Goal: Transaction & Acquisition: Subscribe to service/newsletter

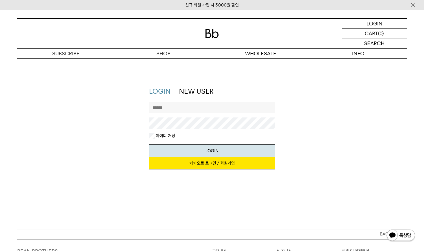
click at [223, 166] on link "카카오로 로그인 / 회원가입" at bounding box center [212, 163] width 126 height 12
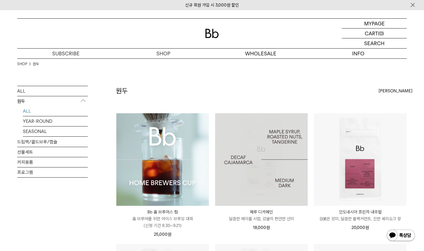
click at [194, 160] on img at bounding box center [162, 159] width 93 height 93
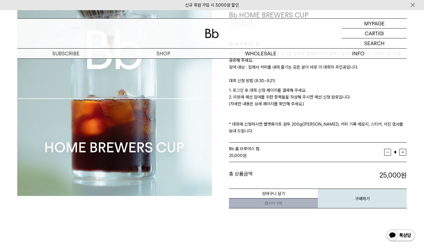
scroll to position [56, 0]
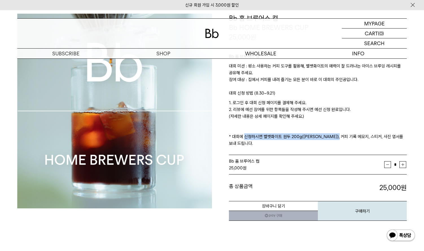
drag, startPoint x: 243, startPoint y: 136, endPoint x: 340, endPoint y: 136, distance: 96.8
click at [339, 136] on p "1. 로그인 후 대회 신청 페이지를 결제해 주세요. 2. 리뷰에 예선 참여를 위한 항목들을 작성해 주시면 예선 신청 완료입니다. (자세한 내용…" at bounding box center [318, 122] width 178 height 47
click at [340, 136] on p "1. 로그인 후 대회 신청 페이지를 결제해 주세요. 2. 리뷰에 예선 참여를 위한 항목들을 작성해 주시면 예선 신청 완료입니다. (자세한 내용…" at bounding box center [318, 122] width 178 height 47
drag, startPoint x: 297, startPoint y: 135, endPoint x: 355, endPoint y: 135, distance: 58.7
click at [355, 135] on p "1. 로그인 후 대회 신청 페이지를 결제해 주세요. 2. 리뷰에 예선 참여를 위한 항목들을 작성해 주시면 예선 신청 완료입니다. (자세한 내용…" at bounding box center [318, 122] width 178 height 47
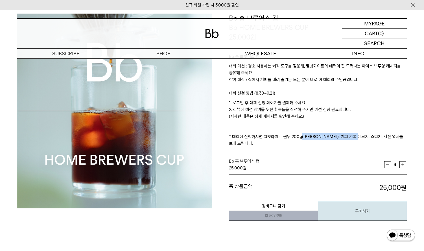
click at [355, 135] on p "1. 로그인 후 대회 신청 페이지를 결제해 주세요. 2. 리뷰에 예선 참여를 위한 항목들을 작성해 주시면 예선 신청 완료입니다. (자세한 내용…" at bounding box center [318, 122] width 178 height 47
drag, startPoint x: 318, startPoint y: 135, endPoint x: 372, endPoint y: 135, distance: 53.3
click at [371, 135] on p "1. 로그인 후 대회 신청 페이지를 결제해 주세요. 2. 리뷰에 예선 참여를 위한 항목들을 작성해 주시면 예선 신청 완료입니다. (자세한 내용…" at bounding box center [318, 122] width 178 height 47
click at [372, 135] on p "1. 로그인 후 대회 신청 페이지를 결제해 주세요. 2. 리뷰에 예선 참여를 위한 항목들을 작성해 주시면 예선 신청 완료입니다. (자세한 내용…" at bounding box center [318, 122] width 178 height 47
drag, startPoint x: 403, startPoint y: 135, endPoint x: 241, endPoint y: 126, distance: 161.3
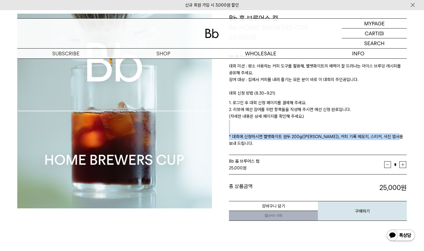
click at [241, 126] on p "1. 로그인 후 대회 신청 페이지를 결제해 주세요. 2. 리뷰에 예선 참여를 위한 항목들을 작성해 주시면 예선 신청 완료입니다. (자세한 내용…" at bounding box center [318, 122] width 178 height 47
click at [307, 123] on p "1. 로그인 후 대회 신청 페이지를 결제해 주세요. 2. 리뷰에 예선 참여를 위한 항목들을 작성해 주시면 예선 신청 완료입니다. (자세한 내용…" at bounding box center [318, 122] width 178 height 47
drag, startPoint x: 329, startPoint y: 118, endPoint x: 328, endPoint y: 91, distance: 27.1
click at [328, 91] on div "Bb 홈 브루어스 컵 대회 미션 : 평소 사용하는 커피 도구를 활용해, 벨벳화이트의 매력이 잘 드러나는 아이스 브루잉 레시피를 공유해 주세요.…" at bounding box center [318, 98] width 178 height 113
click at [328, 91] on p "대회 신청 방법 (8.30~9.21)" at bounding box center [318, 95] width 178 height 10
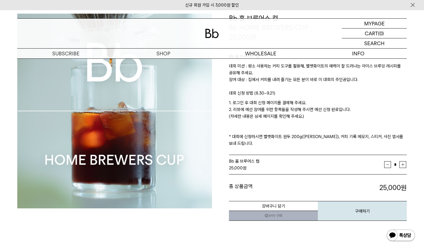
drag, startPoint x: 323, startPoint y: 83, endPoint x: 328, endPoint y: 110, distance: 27.6
click at [328, 110] on div "Bb 홈 브루어스 컵 대회 미션 : 평소 사용하는 커피 도구를 활용해, 벨벳화이트의 매력이 잘 드러나는 아이스 브루잉 레시피를 공유해 주세요.…" at bounding box center [318, 98] width 178 height 113
click at [328, 110] on p "1. 로그인 후 대회 신청 페이지를 결제해 주세요. 2. 리뷰에 예선 참여를 위한 항목들을 작성해 주시면 예선 신청 완료입니다. (자세한 내용…" at bounding box center [318, 122] width 178 height 47
drag, startPoint x: 330, startPoint y: 118, endPoint x: 317, endPoint y: 86, distance: 35.3
click at [317, 86] on div "Bb 홈 브루어스 컵 대회 미션 : 평소 사용하는 커피 도구를 활용해, 벨벳화이트의 매력이 잘 드러나는 아이스 브루잉 레시피를 공유해 주세요.…" at bounding box center [318, 98] width 178 height 113
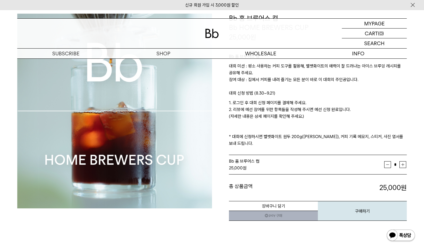
click at [317, 86] on p "대회 미션 : 평소 사용하는 커피 도구를 활용해, 벨벳화이트의 매력이 잘 드러나는 아이스 브루잉 레시피를 공유해 주세요. 참여 대상 : 집에서…" at bounding box center [318, 76] width 178 height 27
drag, startPoint x: 314, startPoint y: 79, endPoint x: 324, endPoint y: 119, distance: 41.9
click at [324, 119] on div "Bb 홈 브루어스 컵 대회 미션 : 평소 사용하는 커피 도구를 활용해, 벨벳화이트의 매력이 잘 드러나는 아이스 브루잉 레시피를 공유해 주세요.…" at bounding box center [318, 98] width 178 height 113
click at [324, 119] on p "1. 로그인 후 대회 신청 페이지를 결제해 주세요. 2. 리뷰에 예선 참여를 위한 항목들을 작성해 주시면 예선 신청 완료입니다. (자세한 내용…" at bounding box center [318, 122] width 178 height 47
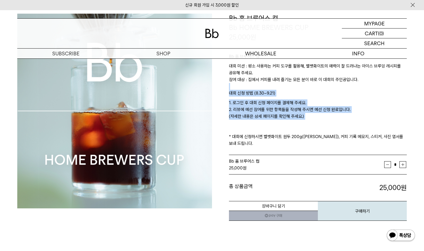
drag, startPoint x: 331, startPoint y: 122, endPoint x: 314, endPoint y: 88, distance: 37.7
click at [314, 88] on div "Bb 홈 브루어스 컵 대회 미션 : 평소 사용하는 커피 도구를 활용해, 벨벳화이트의 매력이 잘 드러나는 아이스 브루잉 레시피를 공유해 주세요.…" at bounding box center [318, 98] width 178 height 113
click at [314, 88] on p "대회 미션 : 평소 사용하는 커피 도구를 활용해, 벨벳화이트의 매력이 잘 드러나는 아이스 브루잉 레시피를 공유해 주세요. 참여 대상 : 집에서…" at bounding box center [318, 76] width 178 height 27
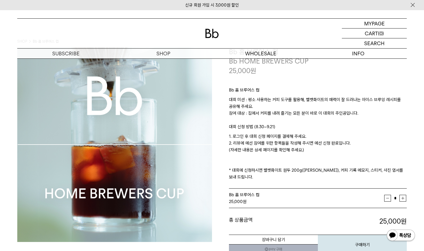
scroll to position [0, 0]
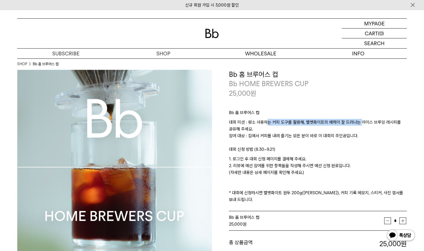
drag, startPoint x: 266, startPoint y: 122, endPoint x: 361, endPoint y: 122, distance: 94.5
click at [361, 122] on p "대회 미션 : 평소 사용하는 커피 도구를 활용해, 벨벳화이트의 매력이 잘 드러나는 아이스 브루잉 레시피를 공유해 주세요. 참여 대상 : 집에서…" at bounding box center [318, 132] width 178 height 27
drag, startPoint x: 352, startPoint y: 121, endPoint x: 242, endPoint y: 121, distance: 110.3
click at [242, 121] on p "대회 미션 : 평소 사용하는 커피 도구를 활용해, 벨벳화이트의 매력이 잘 드러나는 아이스 브루잉 레시피를 공유해 주세요. 참여 대상 : 집에서…" at bounding box center [318, 132] width 178 height 27
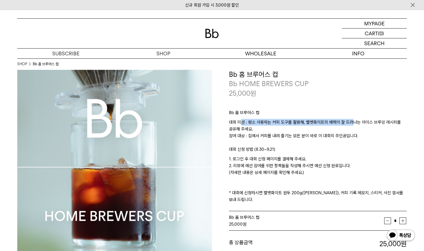
click at [242, 121] on p "대회 미션 : 평소 사용하는 커피 도구를 활용해, 벨벳화이트의 매력이 잘 드러나는 아이스 브루잉 레시피를 공유해 주세요. 참여 대상 : 집에서…" at bounding box center [318, 132] width 178 height 27
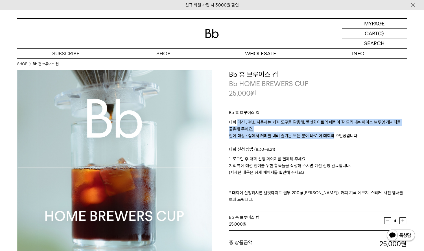
drag, startPoint x: 238, startPoint y: 123, endPoint x: 333, endPoint y: 139, distance: 96.9
click at [332, 139] on p "대회 미션 : 평소 사용하는 커피 도구를 활용해, 벨벳화이트의 매력이 잘 드러나는 아이스 브루잉 레시피를 공유해 주세요. 참여 대상 : 집에서…" at bounding box center [318, 132] width 178 height 27
click at [334, 139] on p "대회 미션 : 평소 사용하는 커피 도구를 활용해, 벨벳화이트의 매력이 잘 드러나는 아이스 브루잉 레시피를 공유해 주세요. 참여 대상 : 집에서…" at bounding box center [318, 132] width 178 height 27
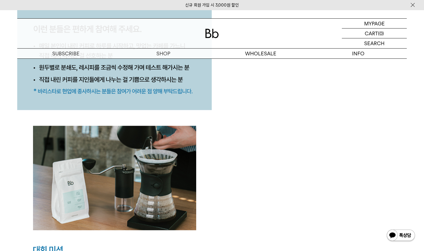
scroll to position [621, 0]
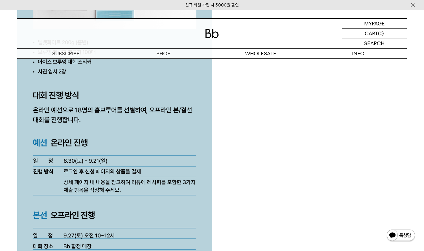
scroll to position [1467, 0]
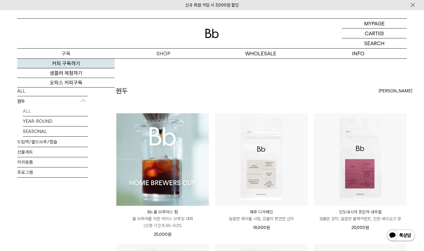
click at [64, 63] on link "커피 구독하기" at bounding box center [65, 64] width 97 height 10
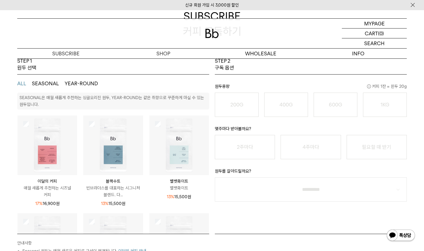
scroll to position [113, 0]
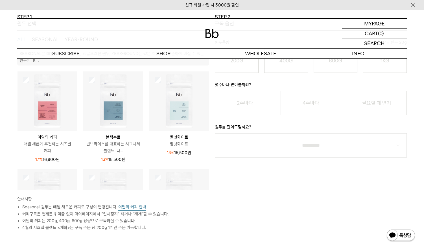
click at [27, 102] on img at bounding box center [47, 101] width 60 height 60
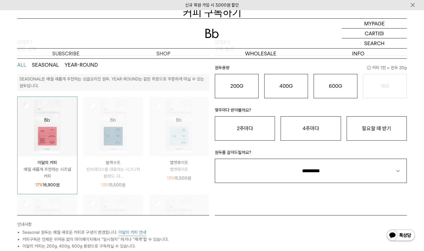
scroll to position [28, 0]
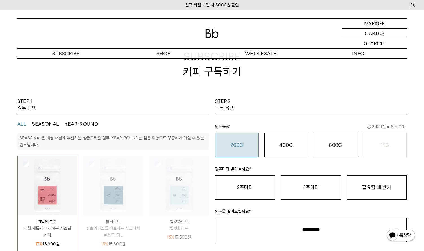
click at [240, 142] on o "200G" at bounding box center [236, 145] width 13 height 6
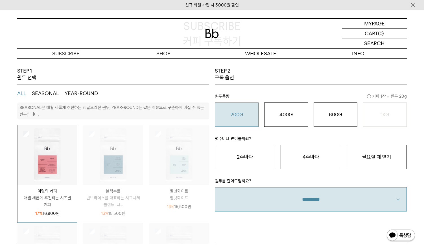
scroll to position [85, 0]
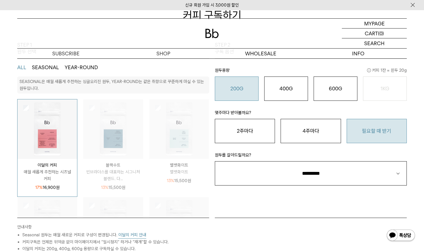
click at [383, 130] on button "필요할 때 받기" at bounding box center [376, 131] width 60 height 24
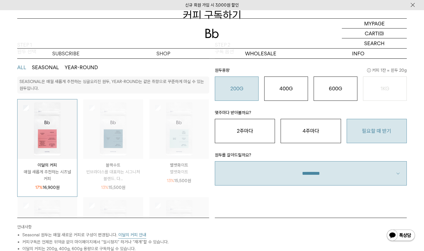
click at [358, 164] on select "**********" at bounding box center [311, 173] width 192 height 24
select select "**"
click at [215, 161] on select "**********" at bounding box center [311, 173] width 192 height 24
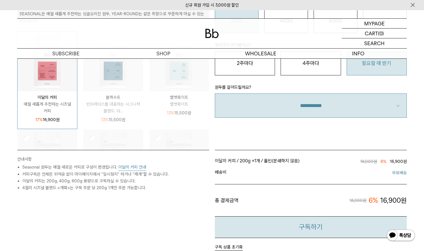
scroll to position [197, 0]
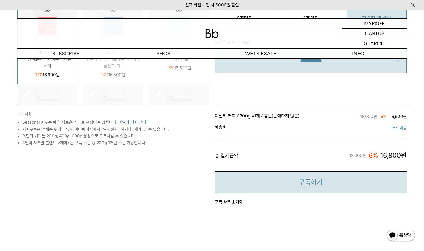
click at [338, 186] on button "구독하기" at bounding box center [311, 182] width 192 height 22
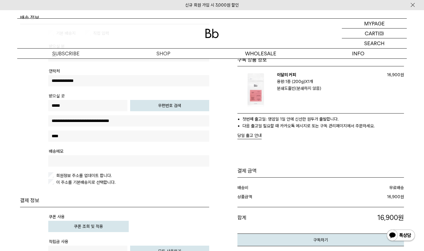
scroll to position [169, 0]
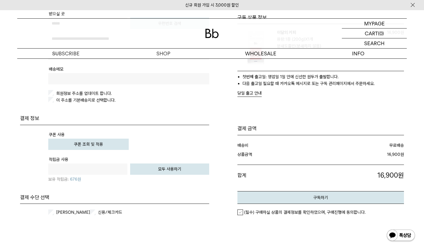
click at [114, 142] on button "쿠폰 조회 및 적용" at bounding box center [88, 144] width 80 height 11
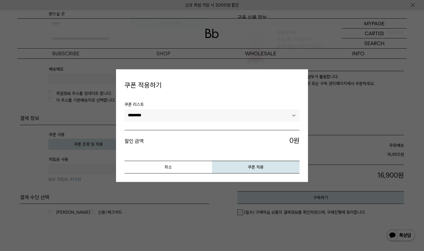
click at [205, 114] on select "********" at bounding box center [211, 115] width 175 height 12
click at [184, 167] on button "취소" at bounding box center [167, 167] width 87 height 13
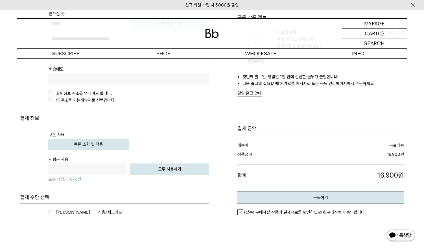
click at [55, 209] on label "[PERSON_NAME]" at bounding box center [72, 212] width 35 height 6
click at [266, 211] on em "(필수) 구매하실 상품의 결제정보를 확인하였으며, 구매진행에 동의합니다." at bounding box center [304, 212] width 121 height 5
click at [321, 196] on button "구독하기" at bounding box center [320, 197] width 166 height 13
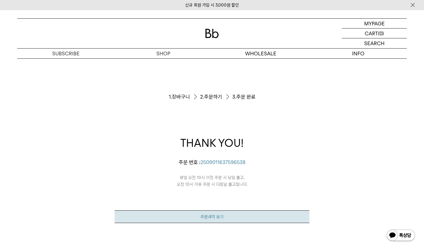
click at [222, 217] on link "주문내역 보기" at bounding box center [212, 216] width 195 height 13
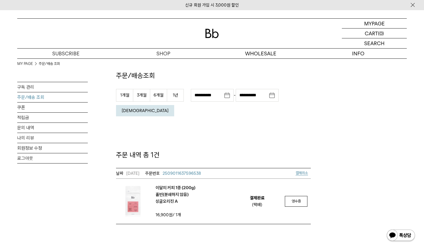
scroll to position [85, 0]
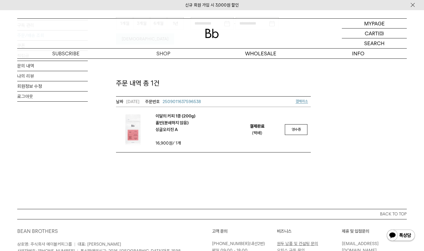
click at [167, 113] on em "이달의 커피 1종 (200g) 홀빈(분쇄하지 않음) 싱글오리진 A" at bounding box center [175, 123] width 40 height 20
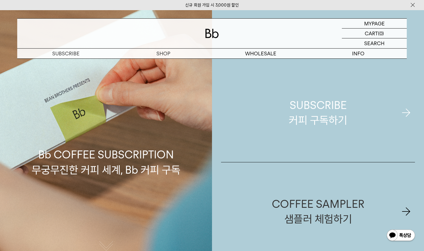
click at [340, 114] on div "SUBSCRIBE 커피 구독하기" at bounding box center [318, 113] width 58 height 30
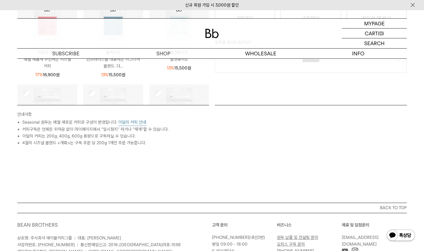
click at [136, 123] on button "이달의 커피 안내" at bounding box center [132, 122] width 28 height 7
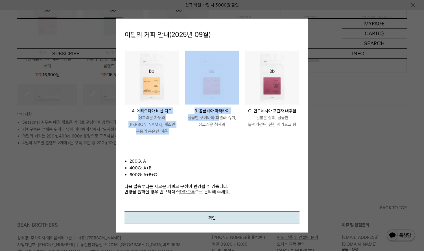
drag, startPoint x: 139, startPoint y: 115, endPoint x: 221, endPoint y: 118, distance: 82.4
click at [219, 118] on ul "ETHIOPIA [PERSON_NAME] 비샨 디모 싱그러운 자두와 [PERSON_NAME], 재스민 우롱의 은은한 여운 COLOMBIA MA…" at bounding box center [212, 95] width 181 height 90
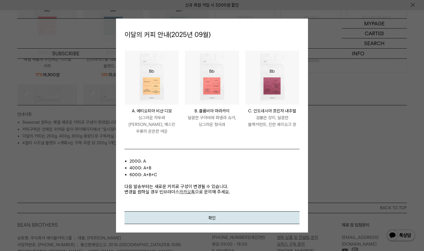
click at [221, 118] on p "달콤한 구아바와 파넬라 슈거, 싱그러운 청사과" at bounding box center [212, 121] width 54 height 14
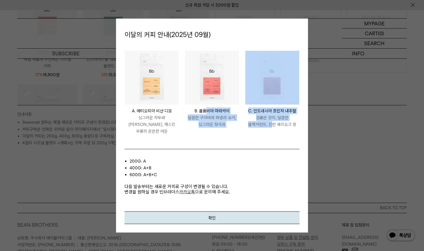
drag, startPoint x: 206, startPoint y: 115, endPoint x: 272, endPoint y: 125, distance: 66.8
click at [272, 125] on ul "ETHIOPIA [PERSON_NAME] 비샨 디모 싱그러운 자두와 [PERSON_NAME], 재스민 우롱의 은은한 여운 COLOMBIA MA…" at bounding box center [212, 95] width 181 height 90
click at [272, 125] on p "검붉은 장미, 달콤한 블랙커런트, 진한 셰리오크 향" at bounding box center [272, 121] width 54 height 14
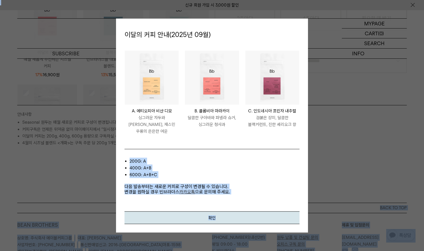
drag, startPoint x: 295, startPoint y: 128, endPoint x: 113, endPoint y: 112, distance: 182.6
click at [113, 112] on body "신규 회원 가입 시 3,000원 할인 MYPAGE 마이페이지 LOGOUT 로그아웃 CART 장바구니 (0) SEARCH 검색 검색폼 ** 추천…" at bounding box center [212, 61] width 424 height 497
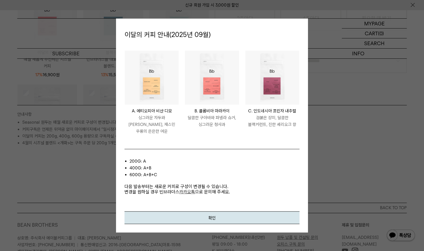
click at [185, 120] on p "달콤한 구아바와 파넬라 슈거, 싱그러운 청사과" at bounding box center [212, 121] width 54 height 14
click at [323, 141] on div at bounding box center [212, 125] width 424 height 251
click at [242, 214] on button "확인" at bounding box center [211, 217] width 175 height 13
